Goal: Use online tool/utility: Use online tool/utility

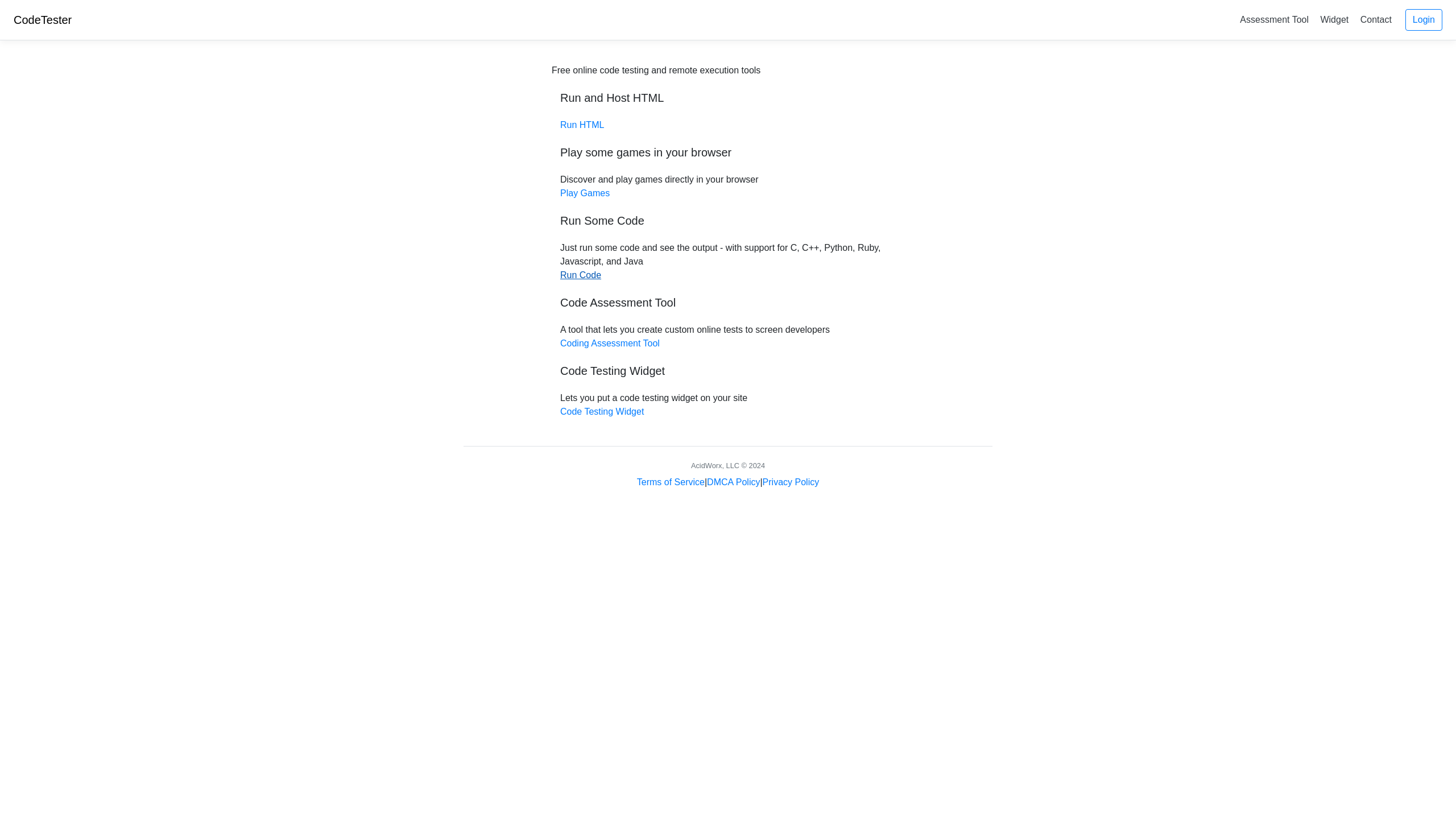
click at [587, 275] on link "Run Code" at bounding box center [581, 275] width 41 height 10
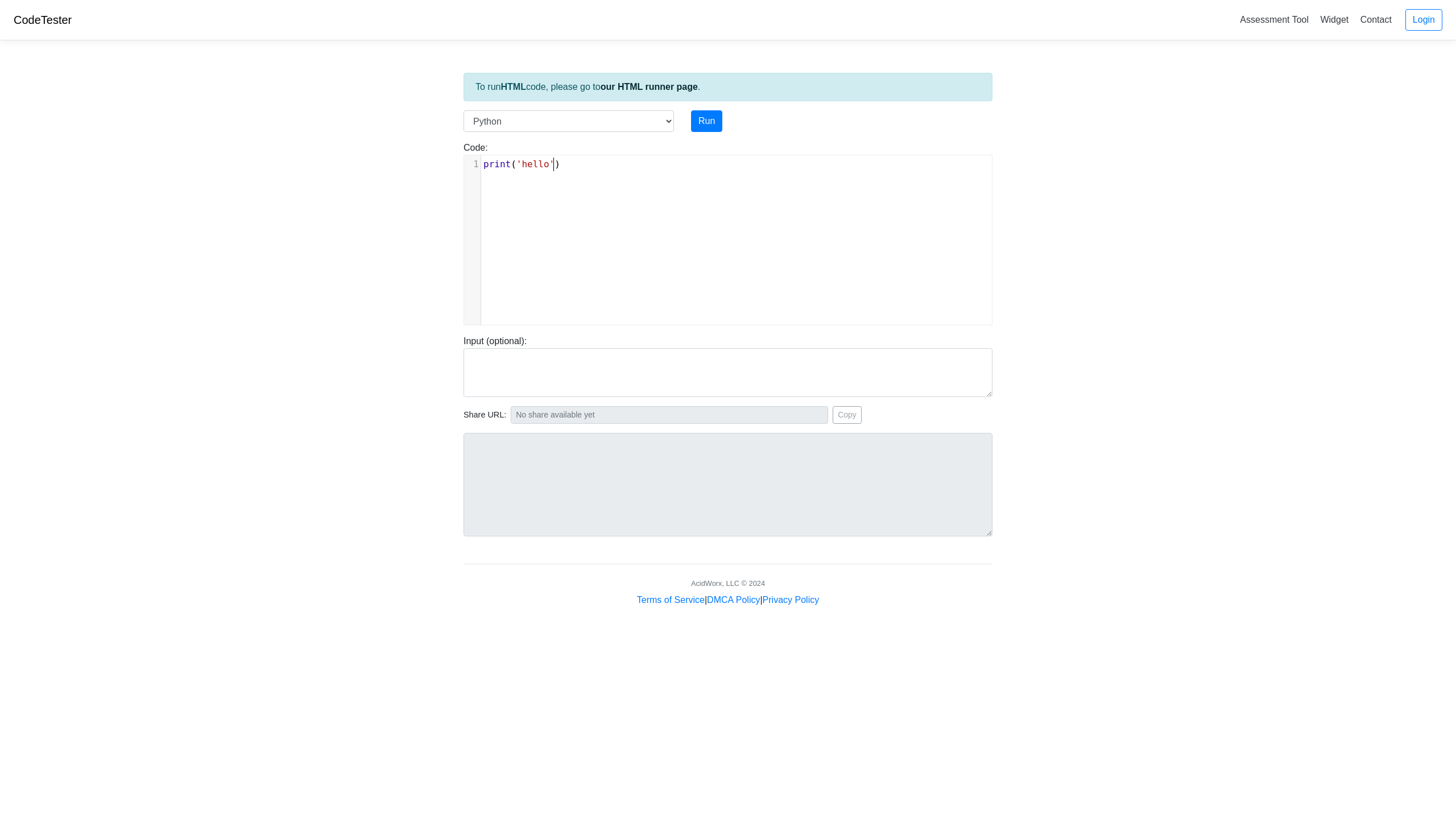
scroll to position [5, 0]
type textarea "print('hello')"
drag, startPoint x: 605, startPoint y: 165, endPoint x: 397, endPoint y: 163, distance: 208.0
click at [402, 163] on body "CodeTester Assessment Tool Widget Contact Login To run HTML code, please go to …" at bounding box center [728, 303] width 1456 height 607
click at [709, 118] on button "Run" at bounding box center [707, 121] width 31 height 21
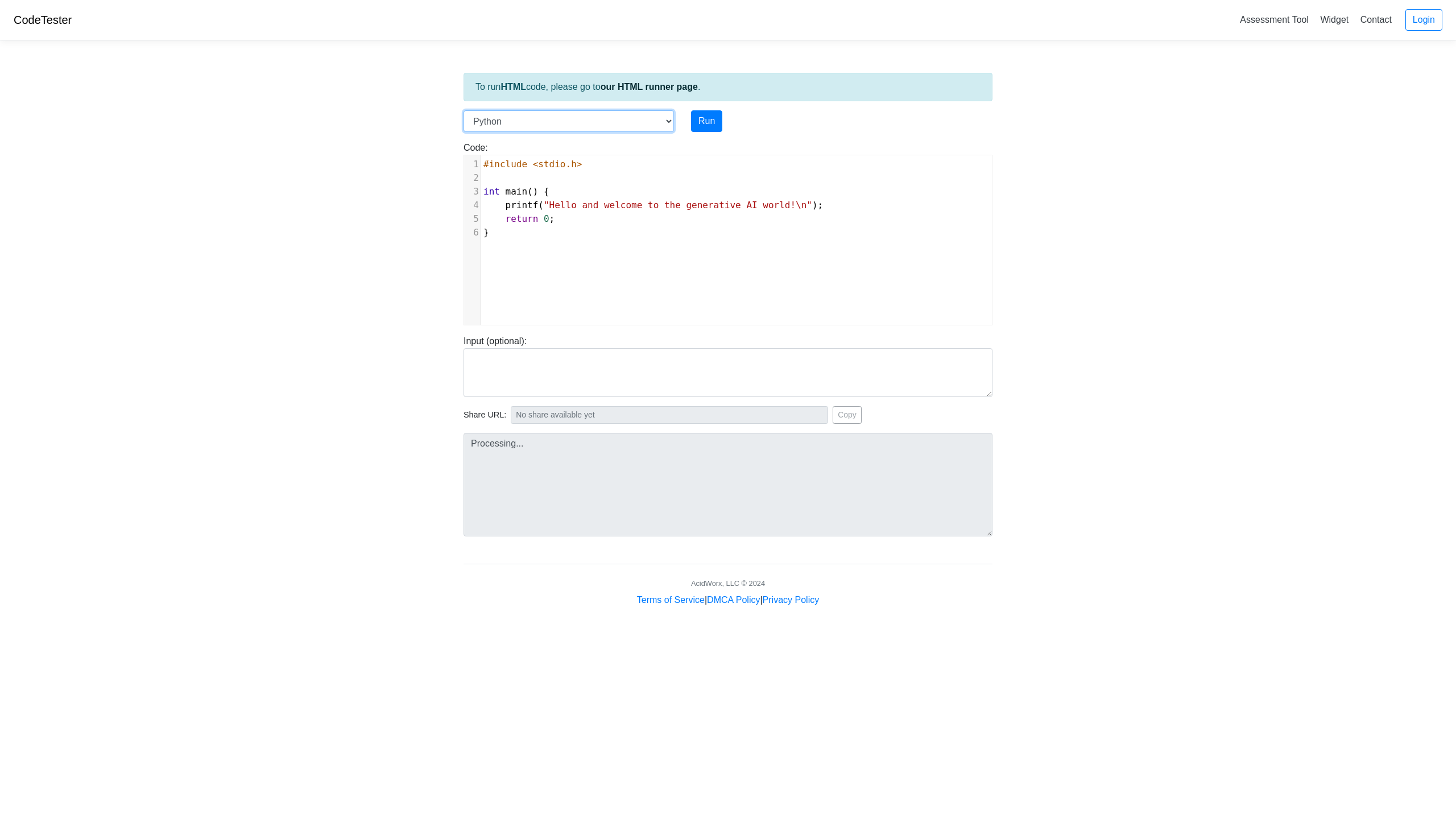
click at [667, 121] on select "C C++ Go Java Javascript Python Ruby" at bounding box center [568, 121] width 210 height 21
type input "[URL][DOMAIN_NAME]"
type textarea "Submission status: Runtime Error (NZEC) Stderr: File "script.py", line 3 int ma…"
select select "cpp"
click at [463, 110] on select "C C++ Go Java Javascript Python Ruby" at bounding box center [568, 121] width 210 height 21
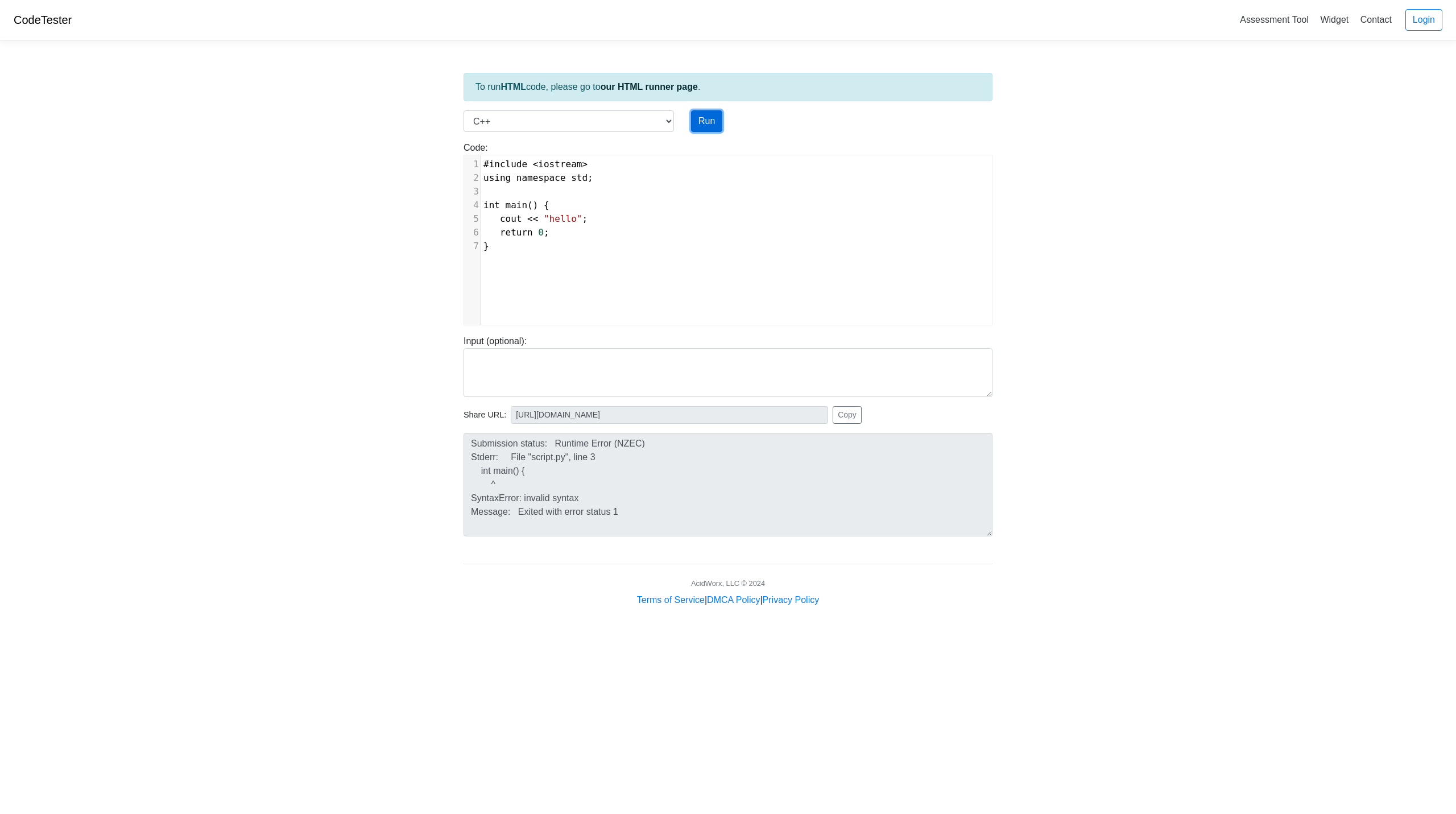
click at [704, 121] on button "Run" at bounding box center [707, 121] width 31 height 21
type input "[URL][DOMAIN_NAME]"
type textarea "Stdout: hello"
type textarea "#include <iostream> using namespace std; int main() { cout << "hello"; return 0…"
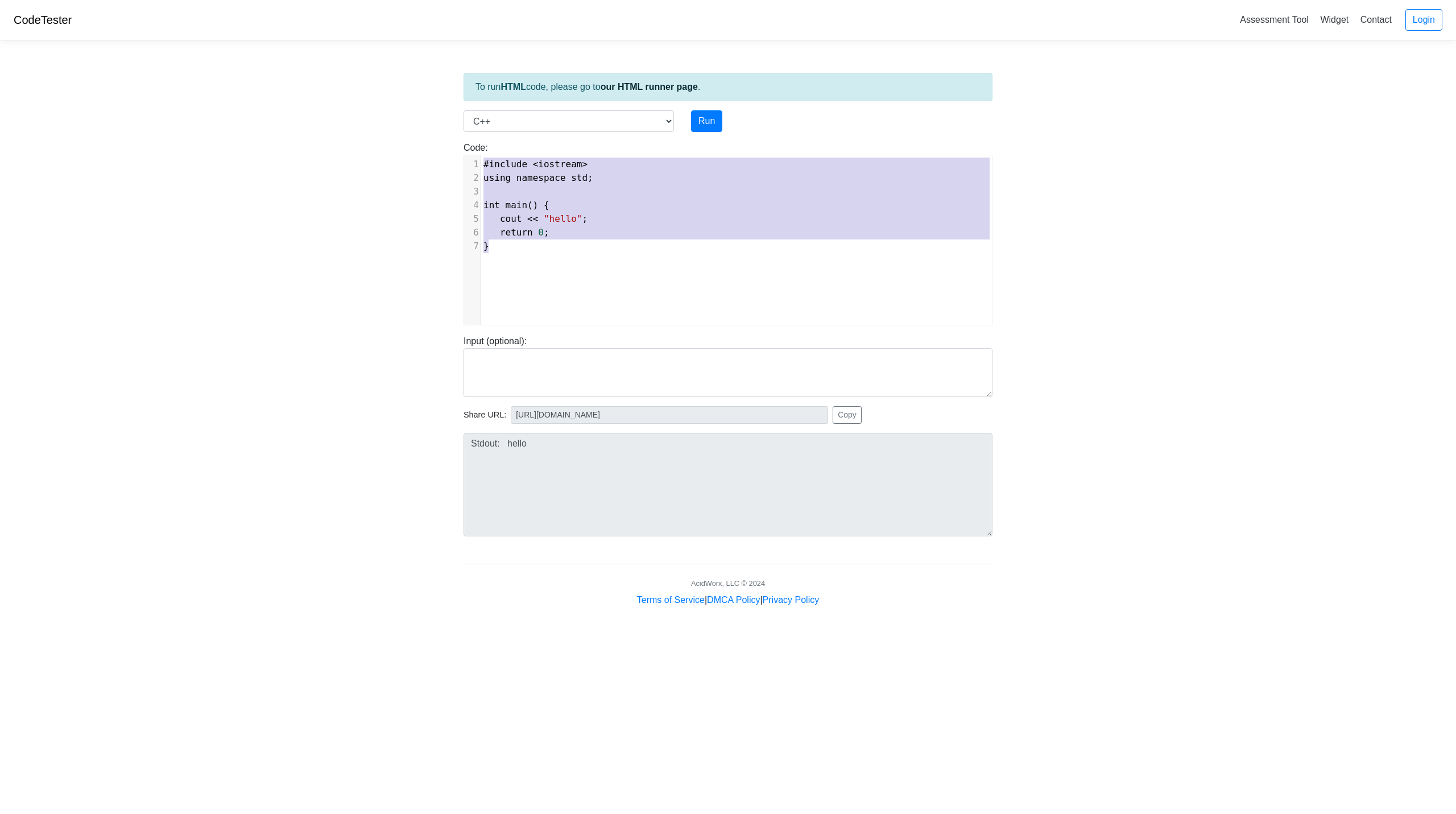
drag, startPoint x: 546, startPoint y: 265, endPoint x: 413, endPoint y: 78, distance: 229.5
click at [413, 78] on body "CodeTester Assessment Tool Widget Contact Login To run HTML code, please go to …" at bounding box center [728, 303] width 1456 height 607
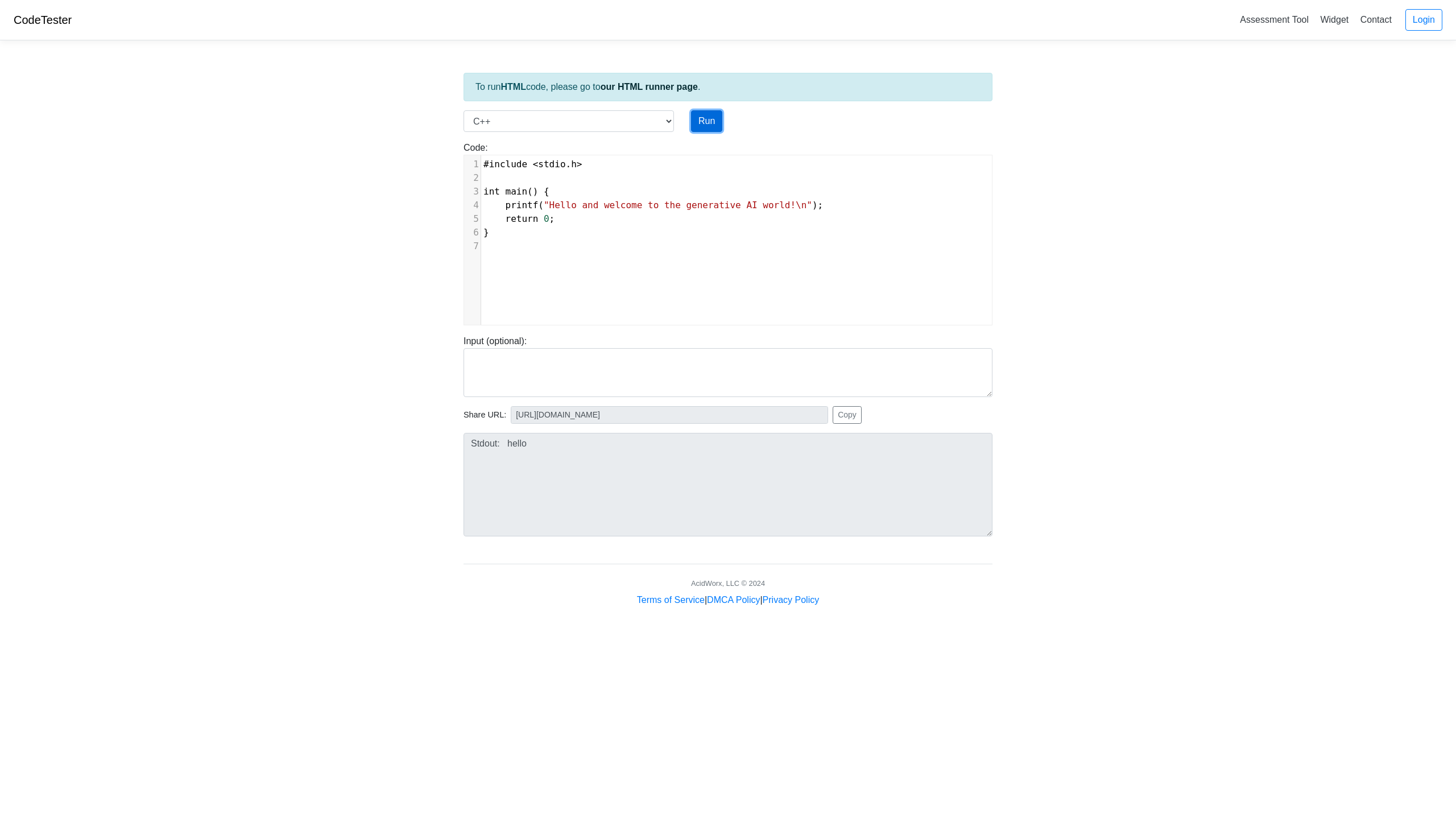
click at [708, 119] on button "Run" at bounding box center [707, 121] width 31 height 21
type input "[URL][DOMAIN_NAME]"
type textarea "Stdout: Hello and welcome to the generative AI world!"
